Goal: Transaction & Acquisition: Download file/media

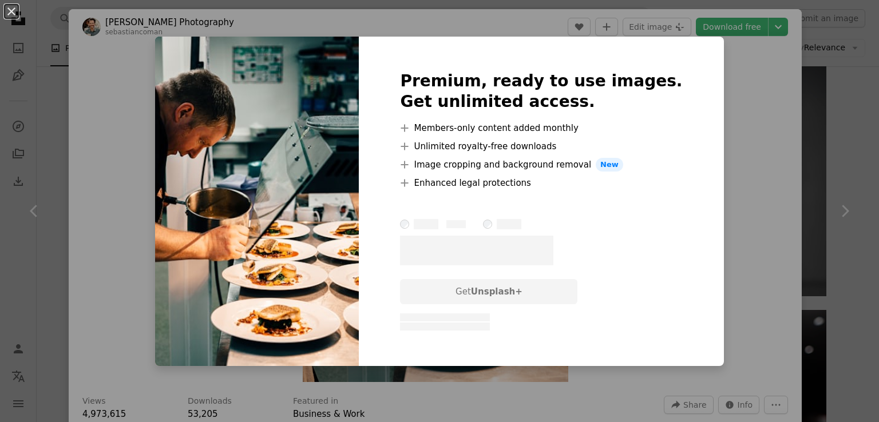
scroll to position [1293, 0]
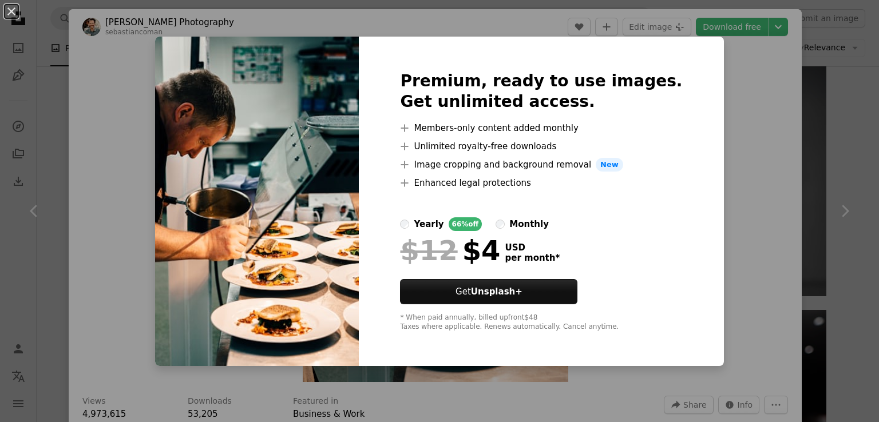
click at [686, 201] on div "Premium, ready to use images. Get unlimited access. A plus sign Members-only co…" at bounding box center [541, 202] width 365 height 330
click at [727, 193] on div "An X shape Premium, ready to use images. Get unlimited access. A plus sign Memb…" at bounding box center [439, 211] width 879 height 422
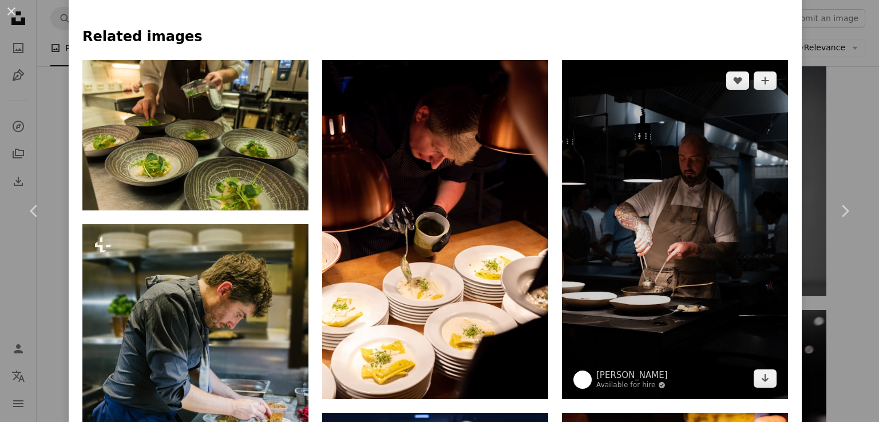
scroll to position [858, 0]
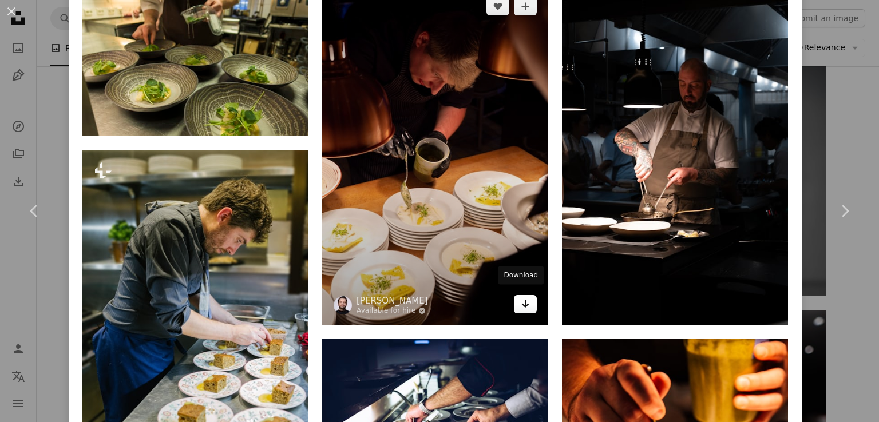
click at [522, 300] on icon "Arrow pointing down" at bounding box center [525, 304] width 9 height 14
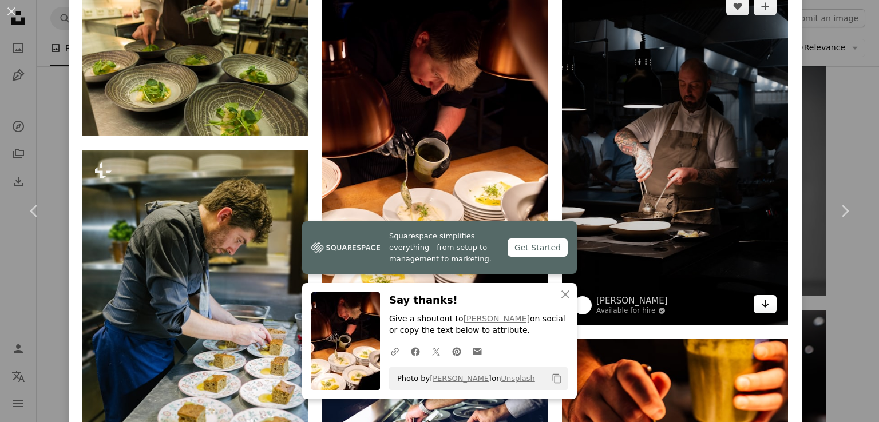
click at [761, 298] on icon "Arrow pointing down" at bounding box center [765, 304] width 9 height 14
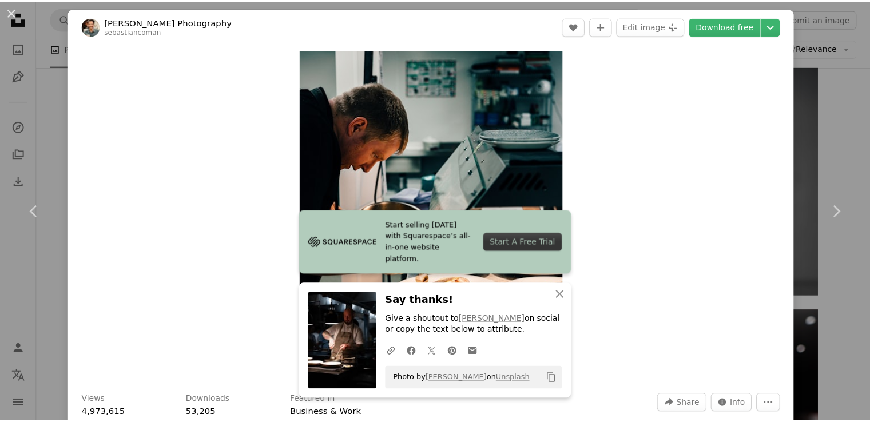
scroll to position [0, 0]
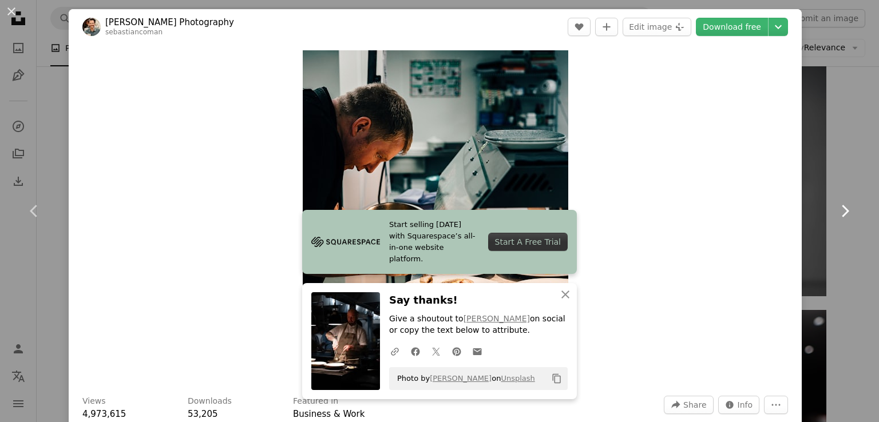
click at [857, 219] on link "Chevron right" at bounding box center [844, 211] width 69 height 110
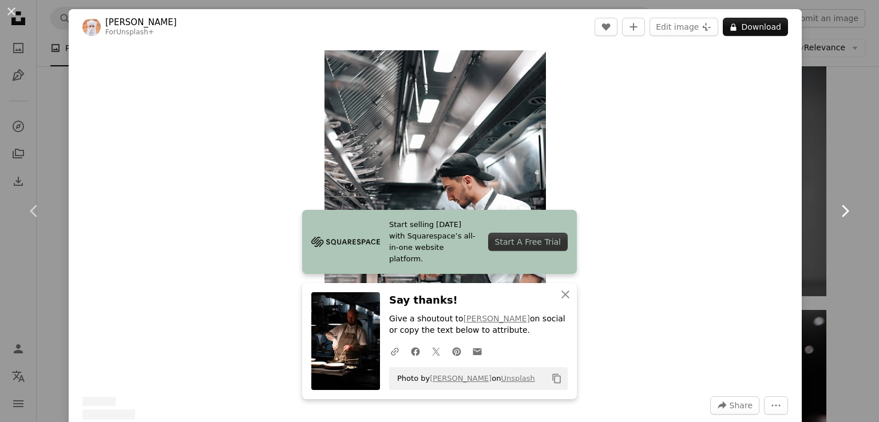
click at [842, 218] on icon "Chevron right" at bounding box center [845, 211] width 18 height 18
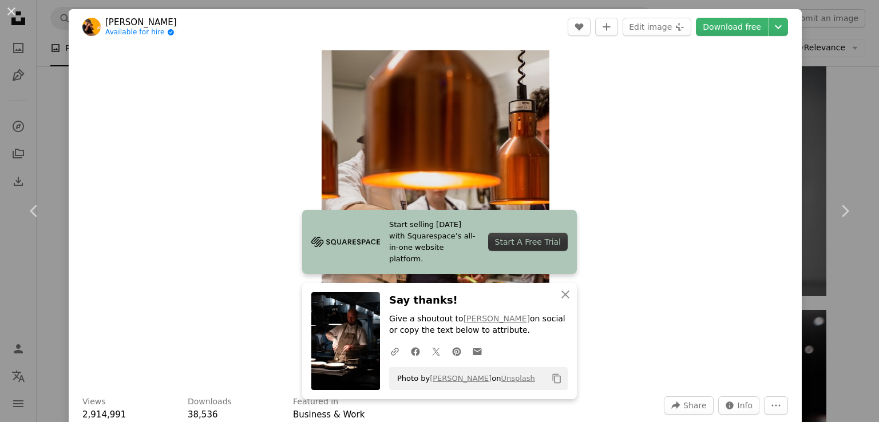
click at [7, 6] on button "An X shape" at bounding box center [12, 12] width 14 height 14
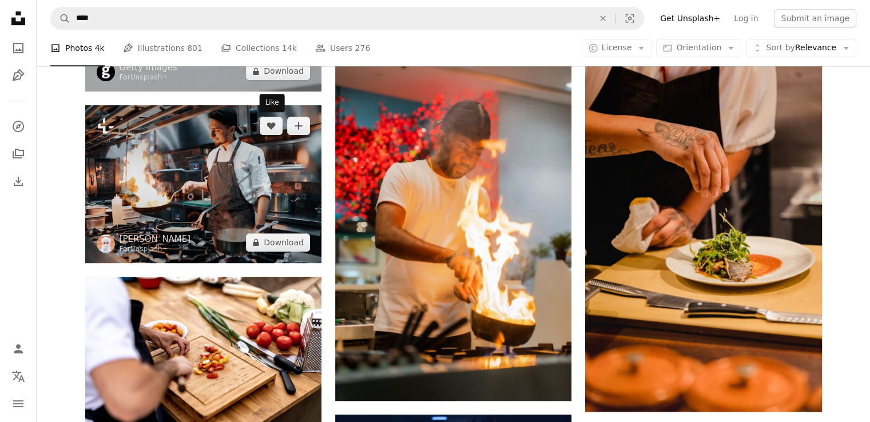
scroll to position [205, 0]
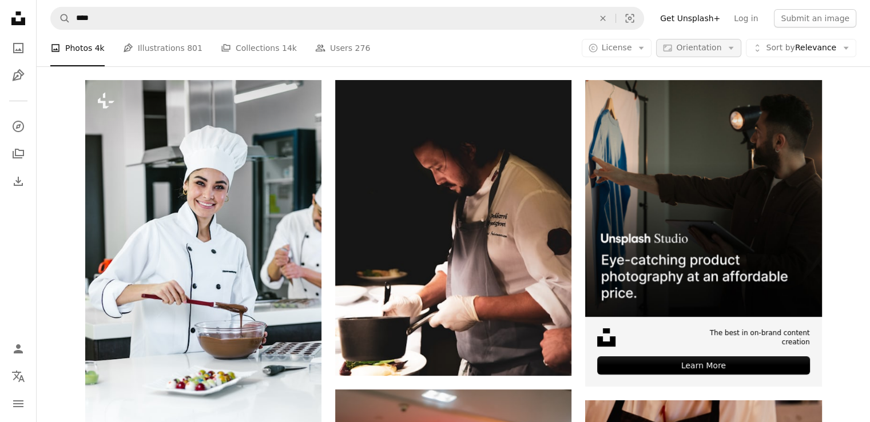
click at [721, 47] on span "Orientation" at bounding box center [698, 47] width 45 height 9
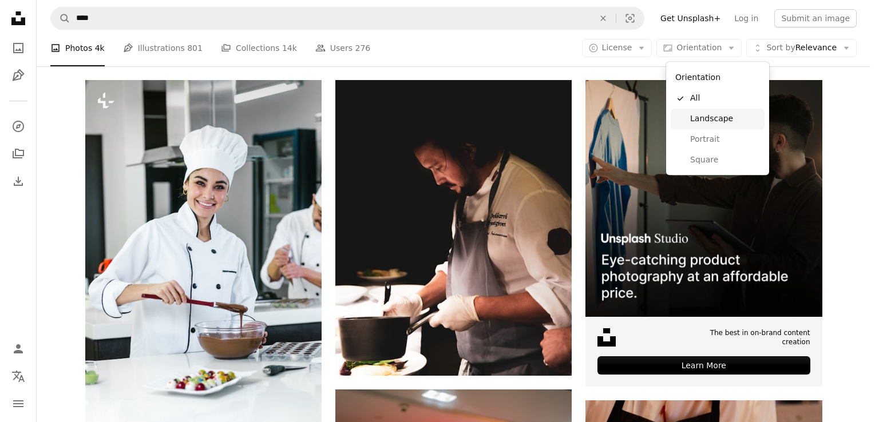
click at [734, 115] on span "Landscape" at bounding box center [725, 118] width 70 height 11
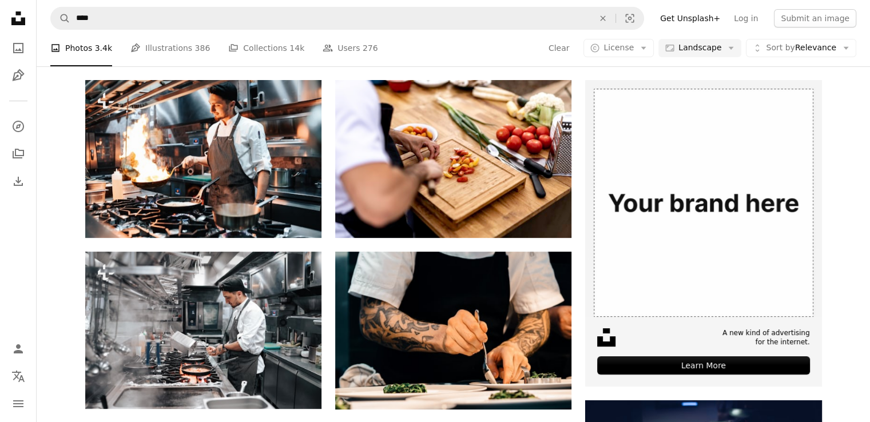
click at [208, 61] on link "chef cooking" at bounding box center [214, 49] width 82 height 23
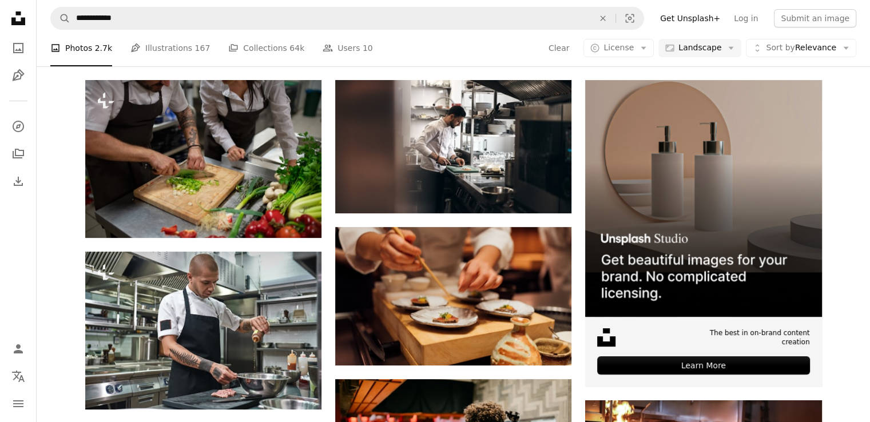
scroll to position [809, 0]
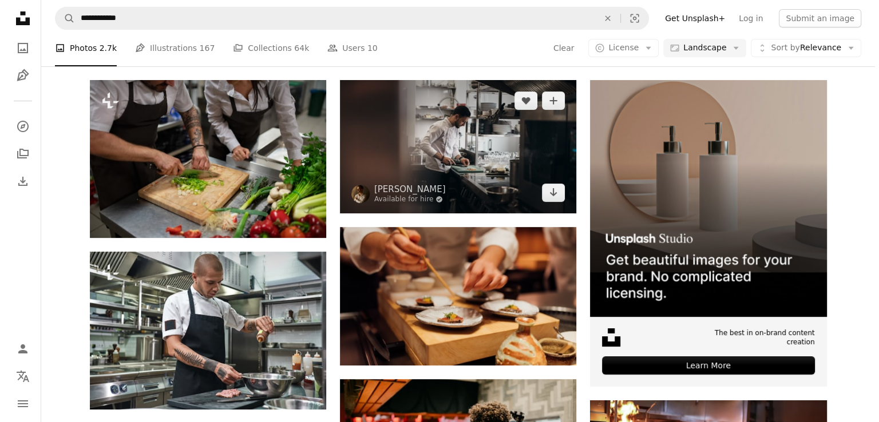
scroll to position [57, 0]
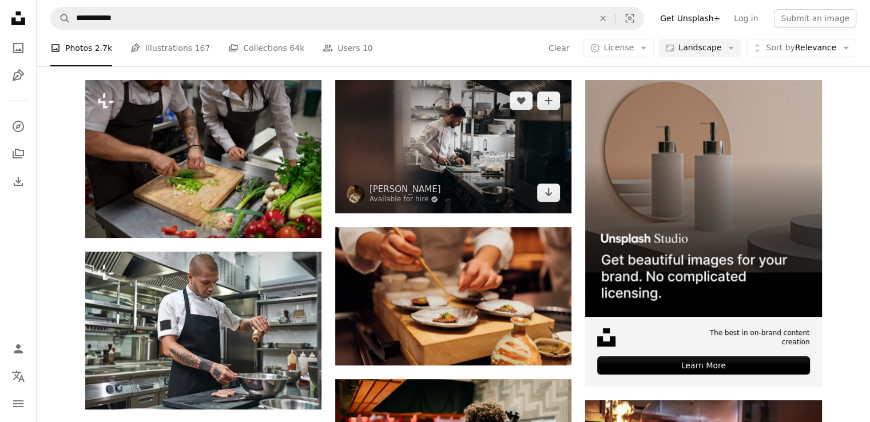
click at [493, 213] on img at bounding box center [453, 146] width 236 height 133
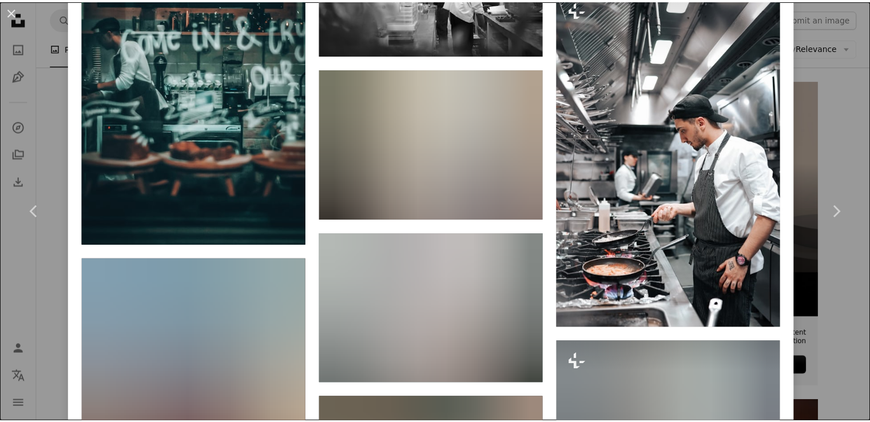
scroll to position [2862, 0]
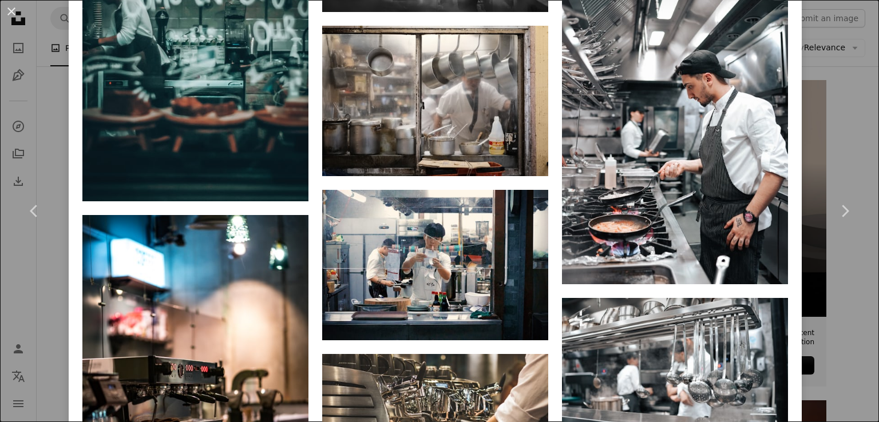
click at [820, 283] on div "An X shape Chevron left Chevron right Pylyp Sukhenko Available for hire A check…" at bounding box center [439, 211] width 879 height 422
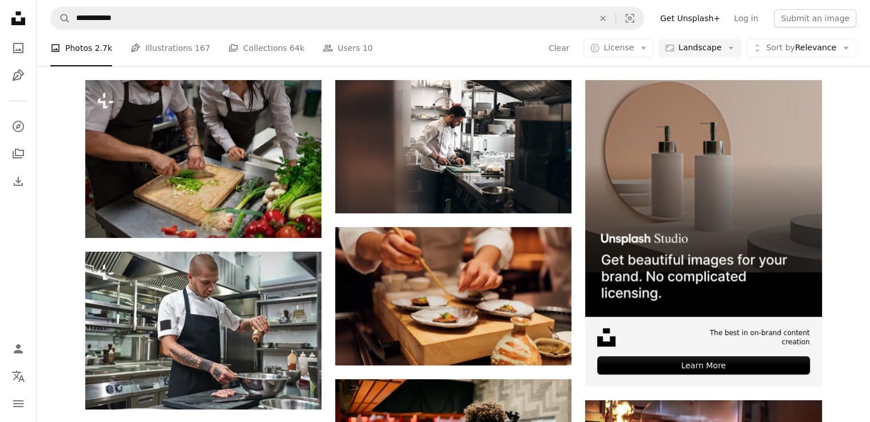
click at [149, 61] on link "chef" at bounding box center [127, 49] width 82 height 23
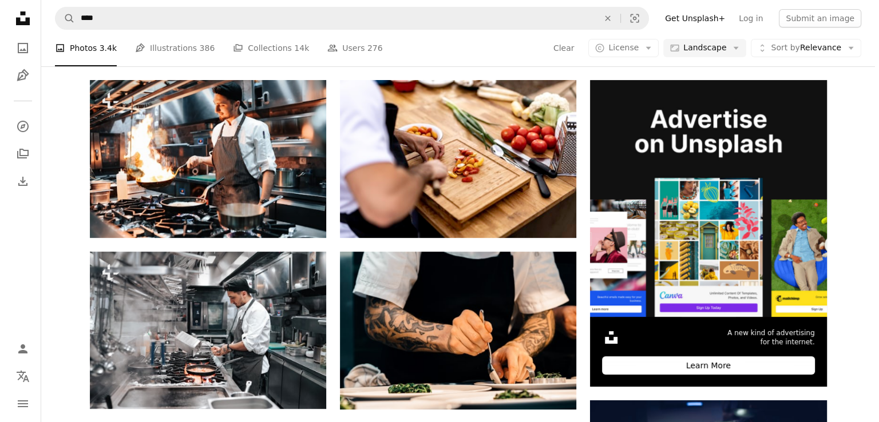
scroll to position [858, 0]
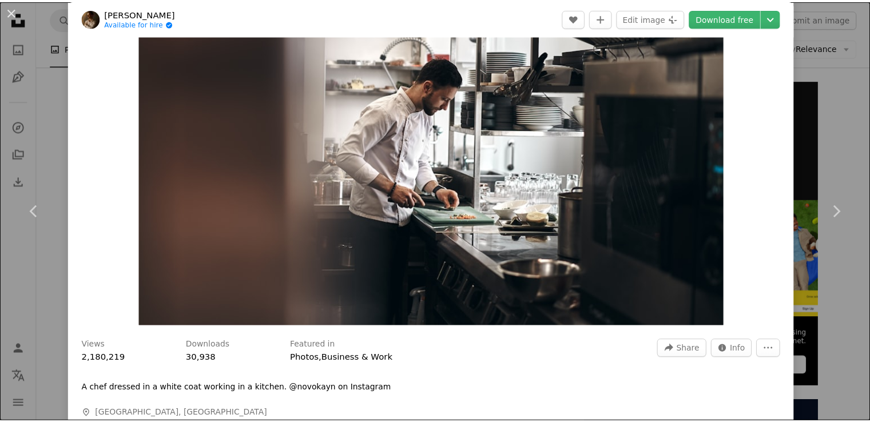
scroll to position [57, 0]
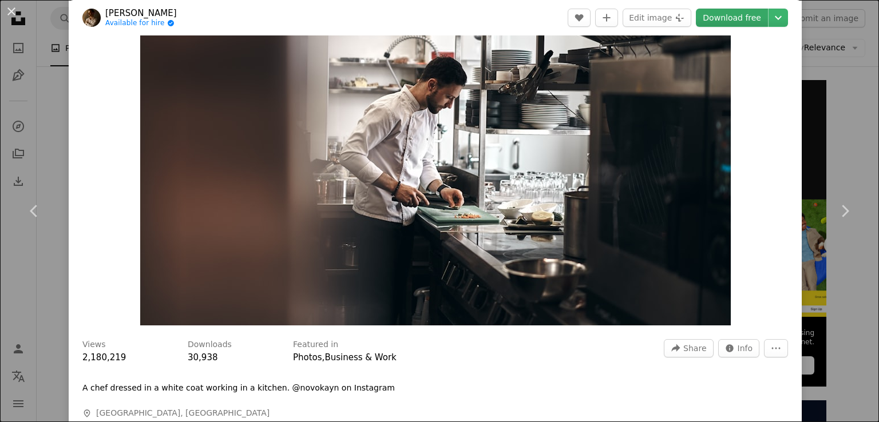
click at [705, 15] on link "Download free" at bounding box center [732, 18] width 72 height 18
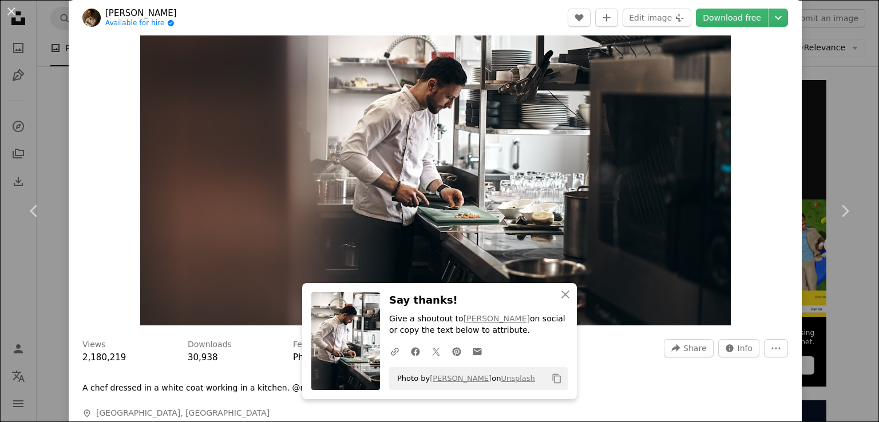
click at [850, 115] on div "An X shape Chevron left Chevron right An X shape Close Say thanks! Give a shout…" at bounding box center [439, 211] width 879 height 422
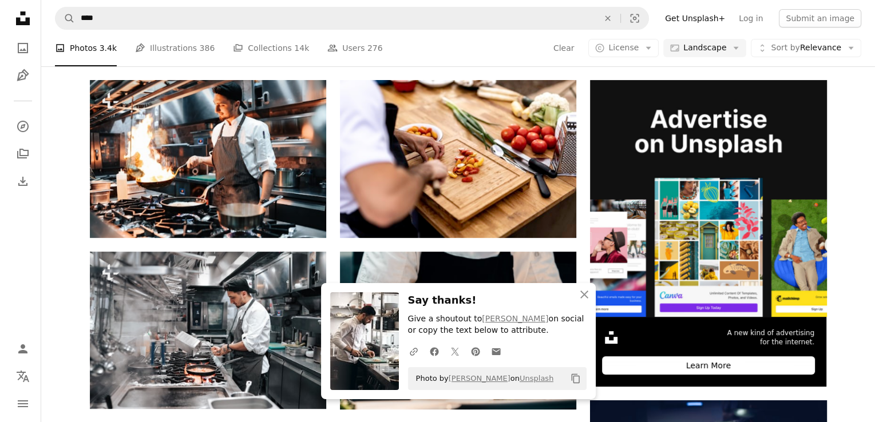
scroll to position [973, 0]
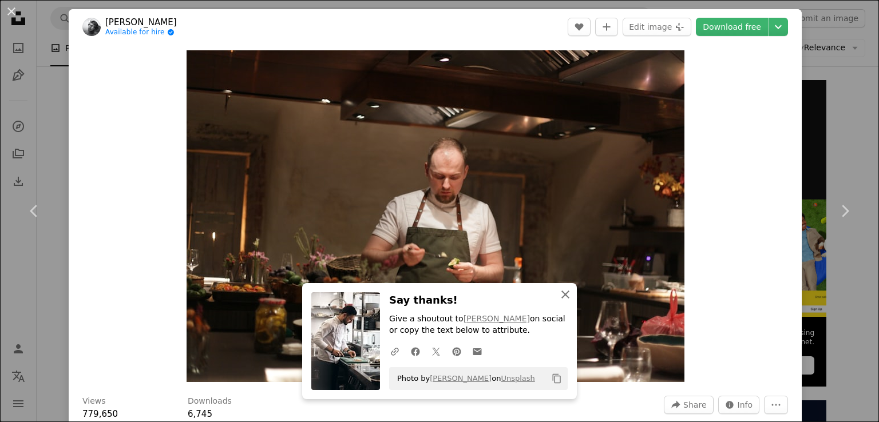
click at [564, 296] on icon "An X shape" at bounding box center [566, 295] width 14 height 14
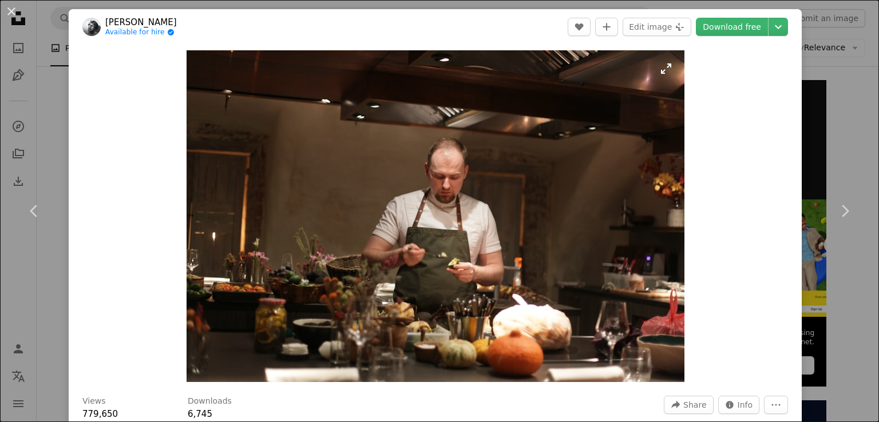
click at [619, 223] on img "Zoom in on this image" at bounding box center [436, 216] width 498 height 332
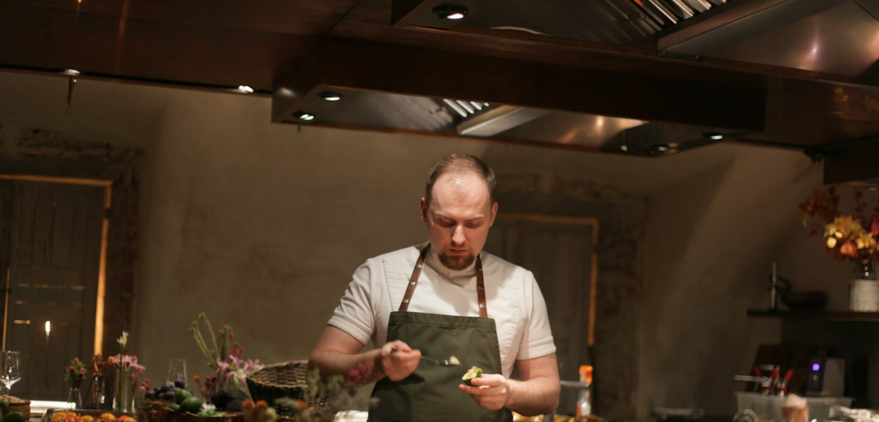
scroll to position [76, 0]
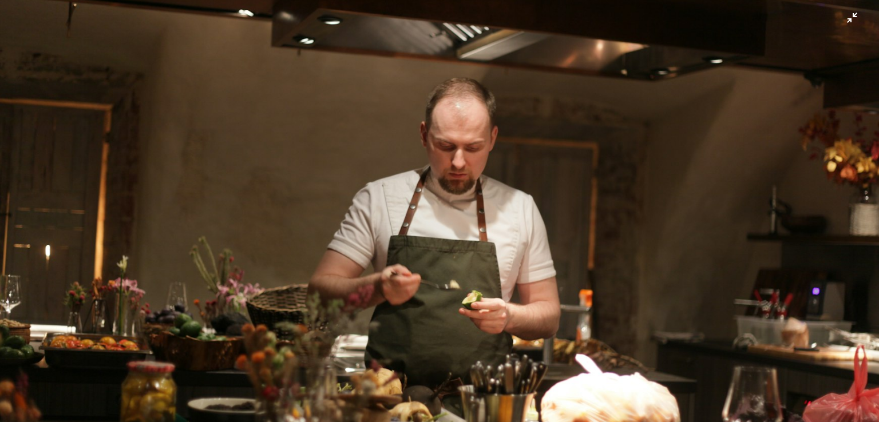
click at [461, 175] on img "Zoom out on this image" at bounding box center [439, 216] width 880 height 587
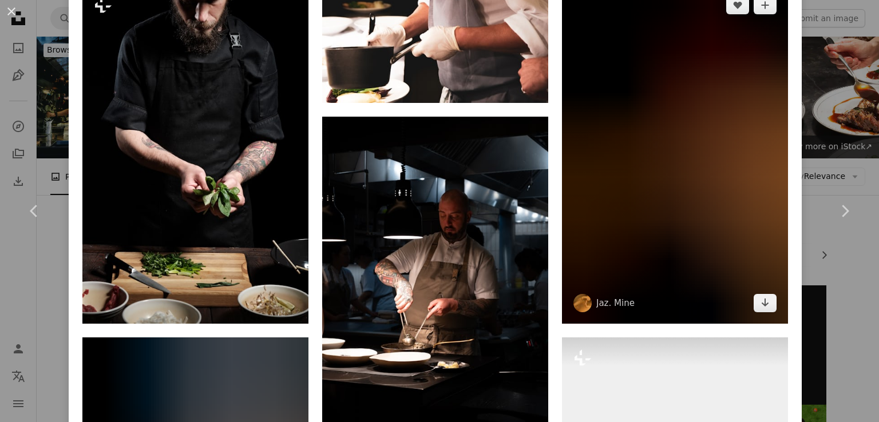
scroll to position [916, 0]
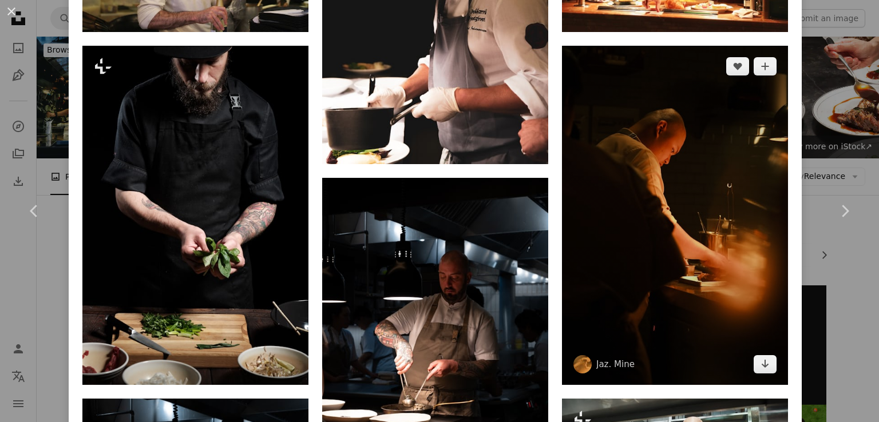
click at [713, 116] on img at bounding box center [675, 215] width 226 height 339
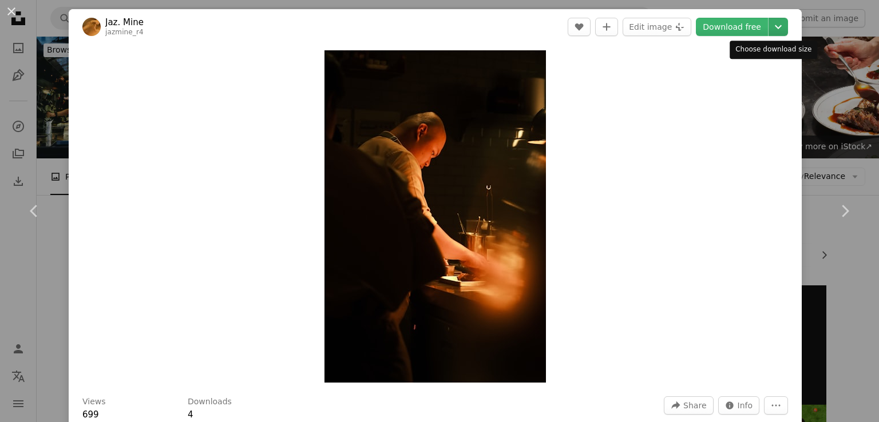
click at [771, 29] on icon "Chevron down" at bounding box center [778, 27] width 18 height 14
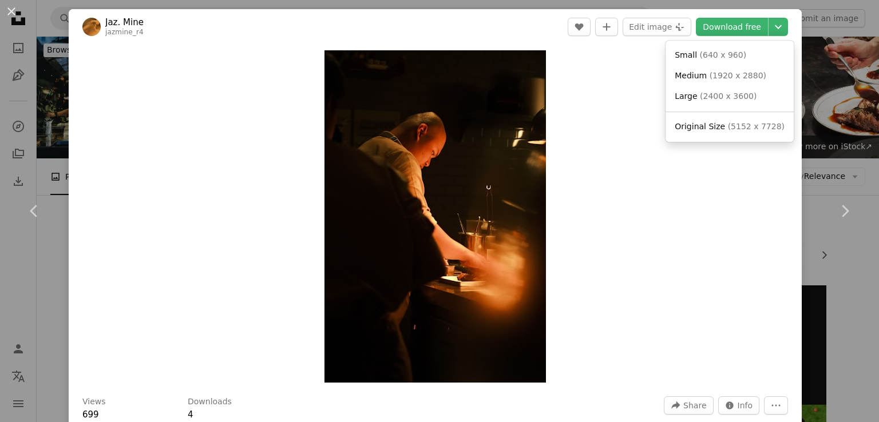
click at [833, 291] on dialog "An X shape Chevron left Chevron right Jaz. Mine jazmine_r4 A heart A plus sign …" at bounding box center [439, 211] width 879 height 422
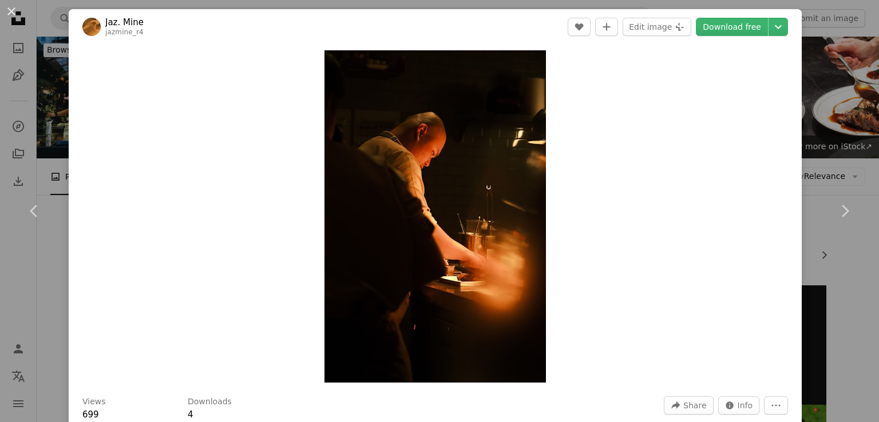
click at [833, 291] on div "An X shape Chevron left Chevron right Jaz. Mine jazmine_r4 A heart A plus sign …" at bounding box center [439, 211] width 879 height 422
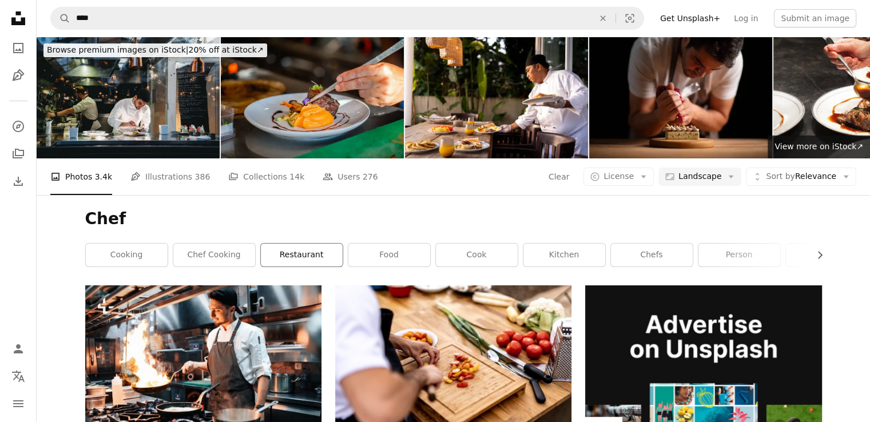
click at [300, 252] on link "restaurant" at bounding box center [302, 255] width 82 height 23
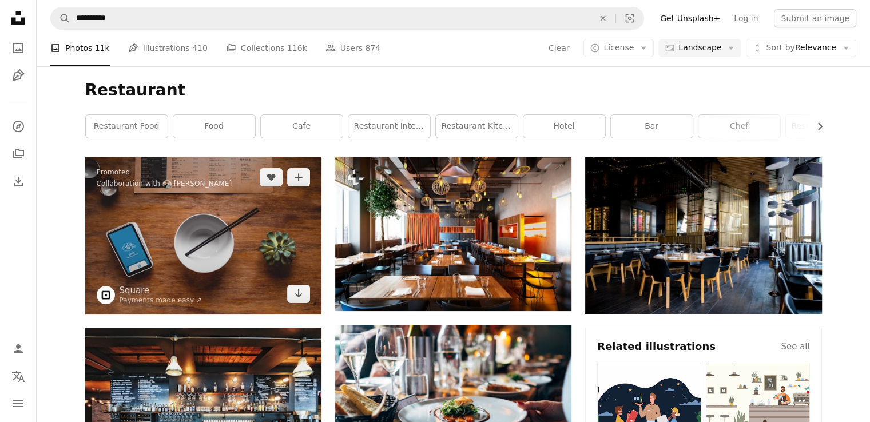
scroll to position [57, 0]
